Goal: Transaction & Acquisition: Purchase product/service

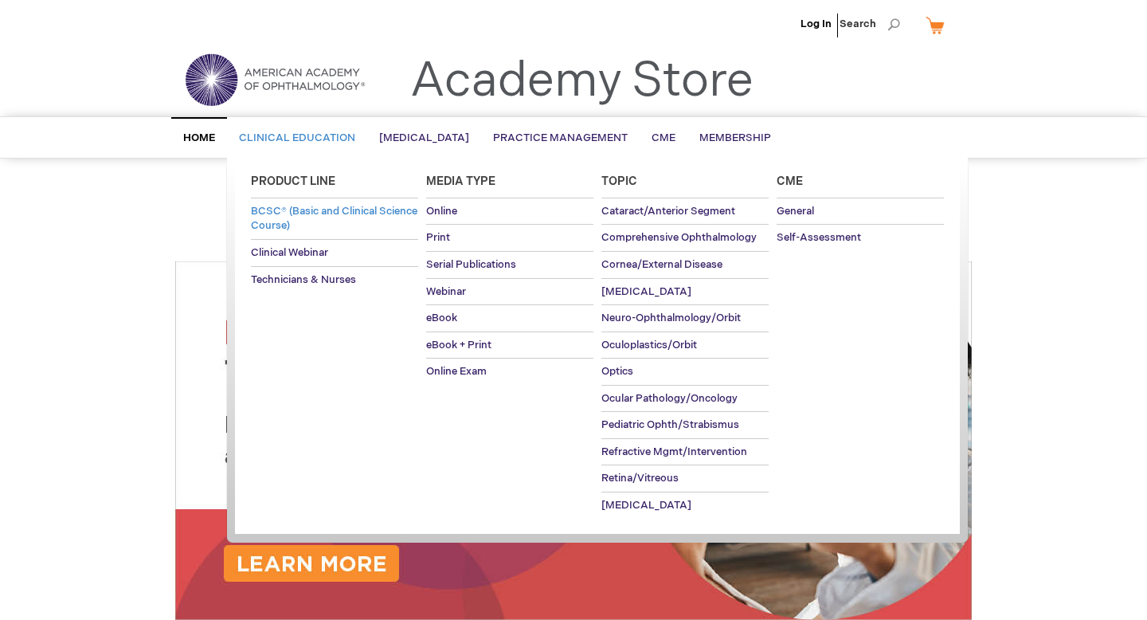
click at [309, 222] on span "BCSC® (Basic and Clinical Science Course)" at bounding box center [334, 219] width 166 height 28
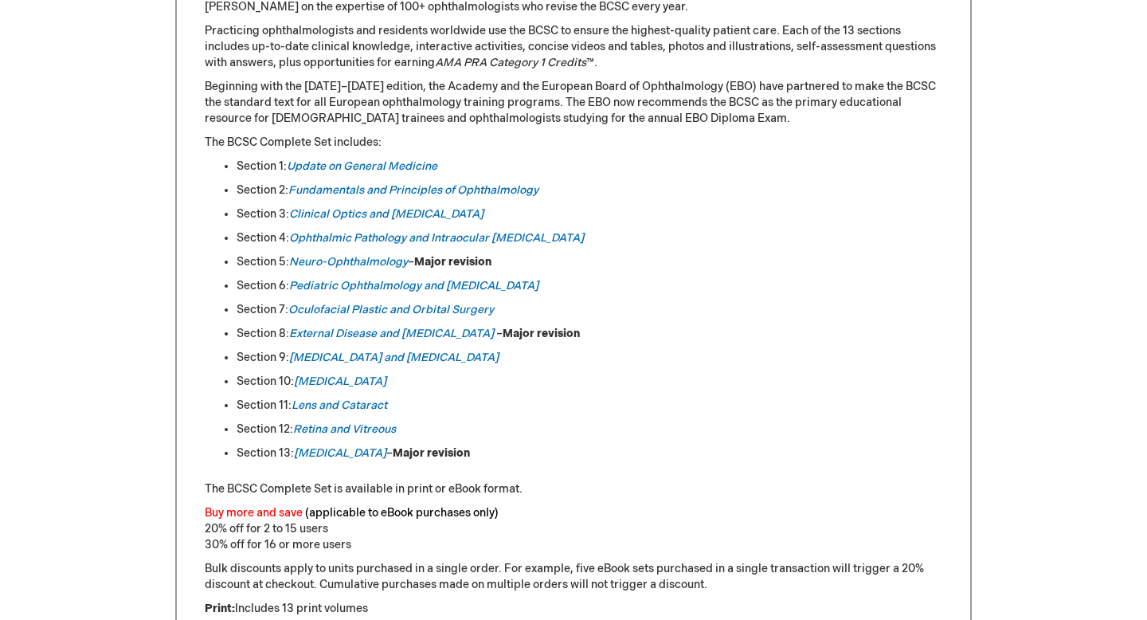
scroll to position [912, 0]
